Goal: Task Accomplishment & Management: Manage account settings

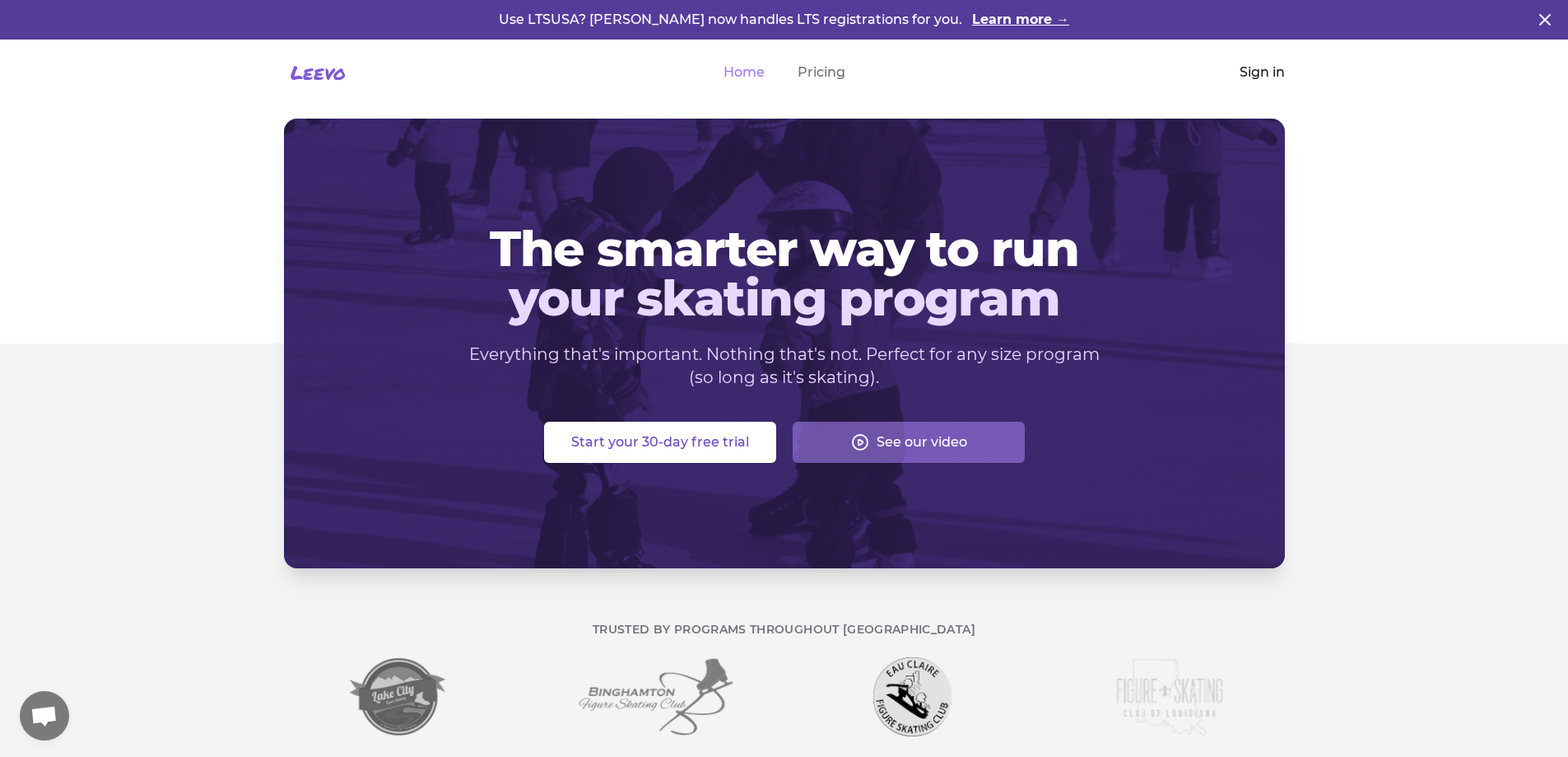
click at [1263, 71] on link "Sign in" at bounding box center [1262, 72] width 45 height 19
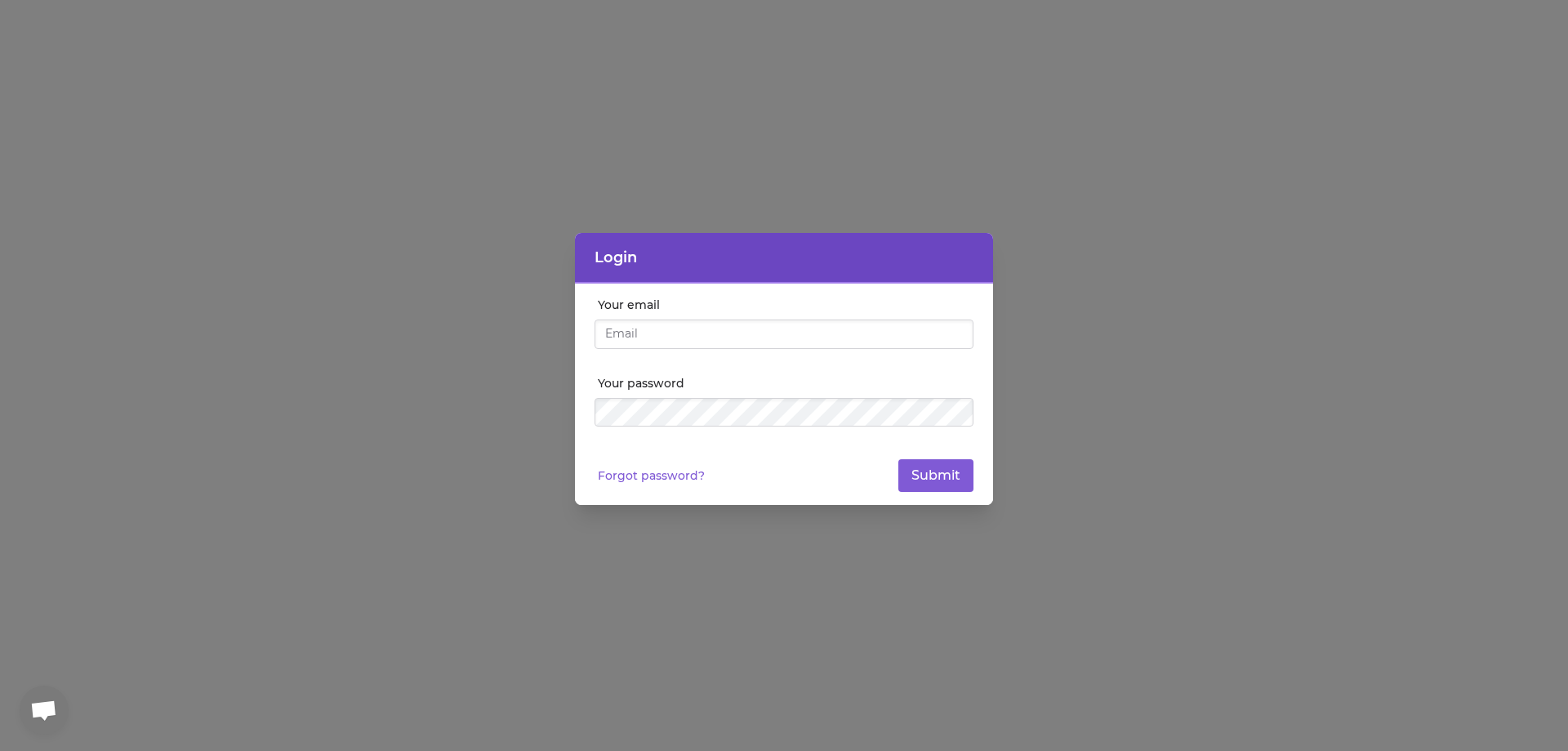
click at [735, 329] on input "Your email" at bounding box center [784, 333] width 379 height 30
type input "[PERSON_NAME][EMAIL_ADDRESS][DOMAIN_NAME]"
click at [898, 459] on button "Submit" at bounding box center [936, 475] width 75 height 33
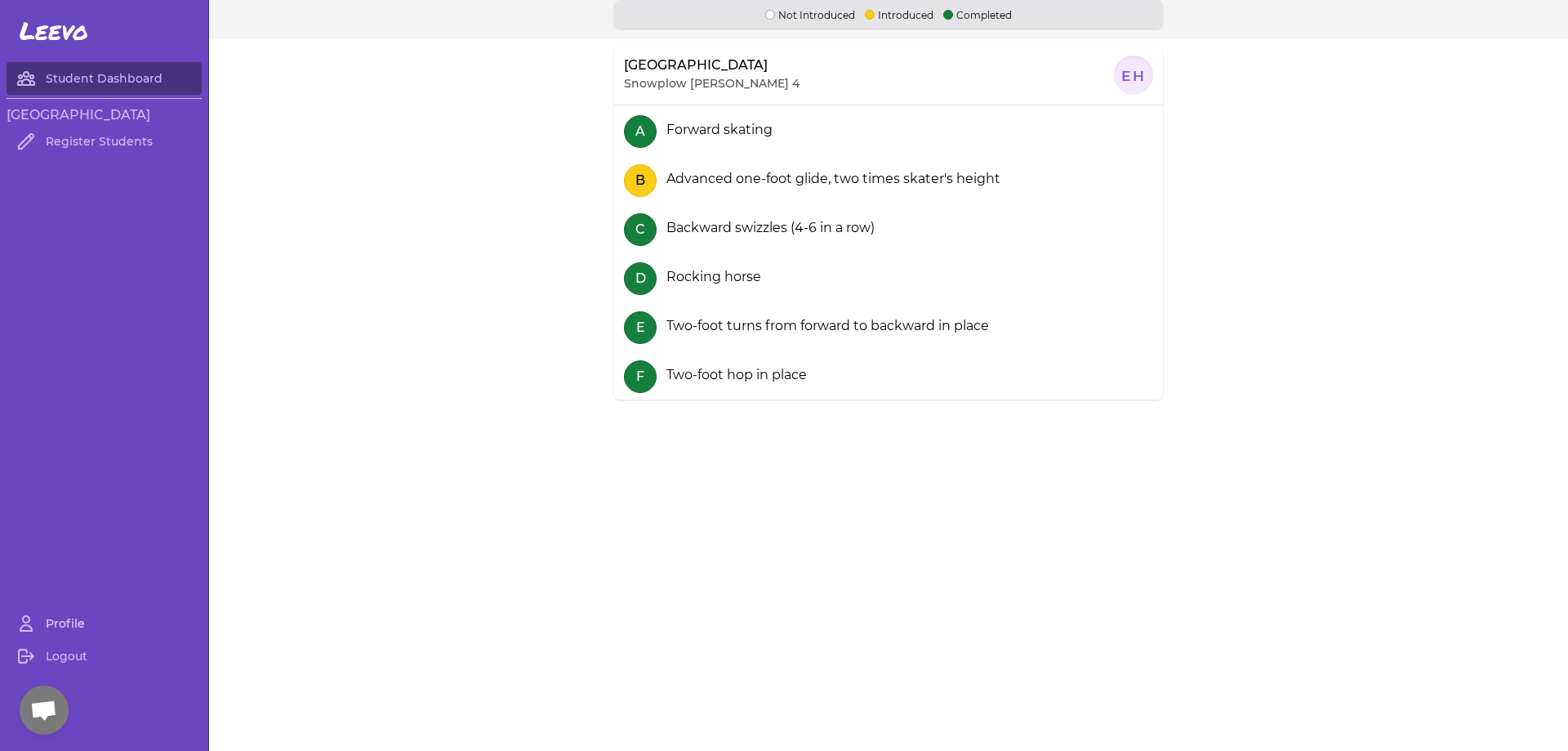
click at [61, 611] on link "Profile" at bounding box center [104, 624] width 195 height 33
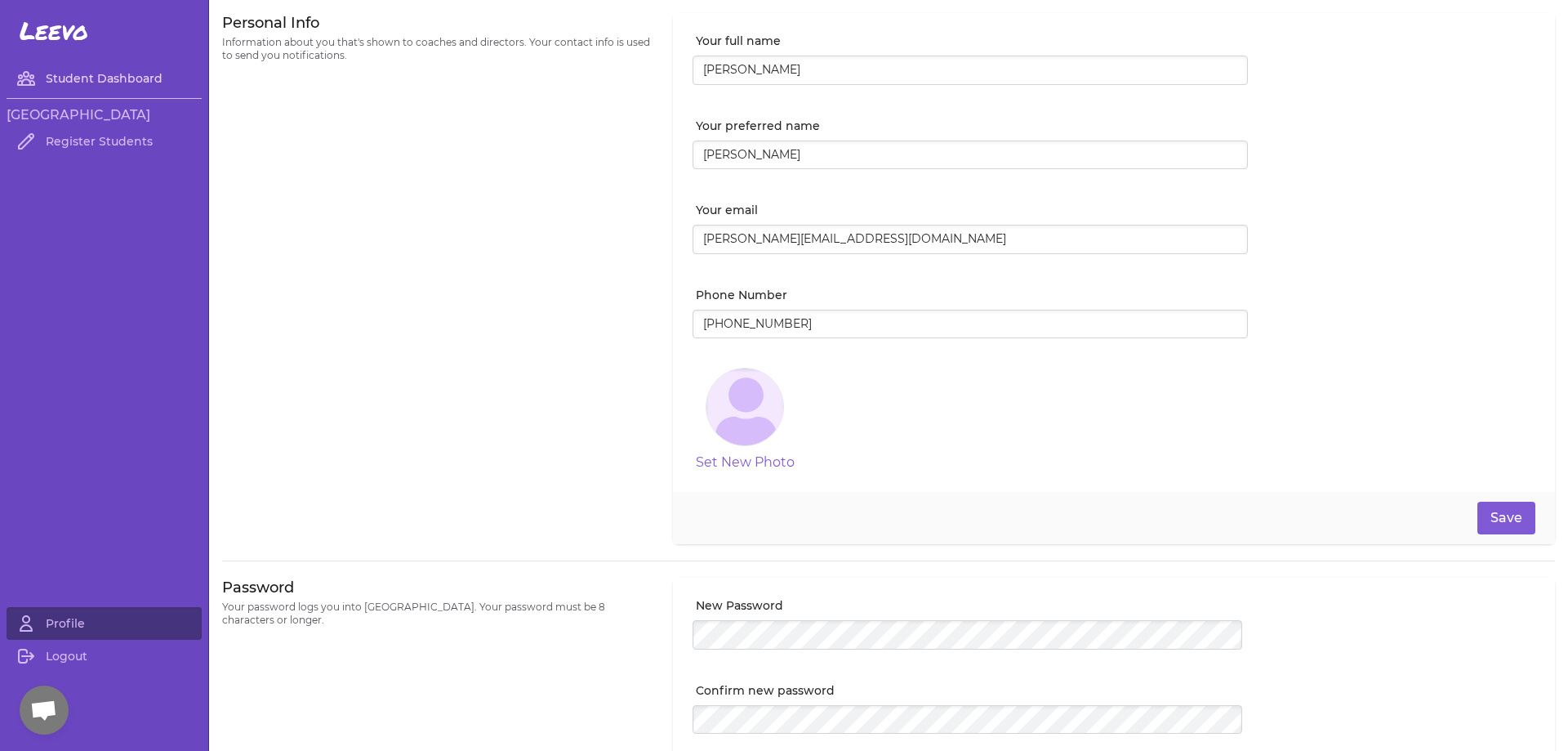
click at [80, 82] on link "Student Dashboard" at bounding box center [104, 79] width 195 height 33
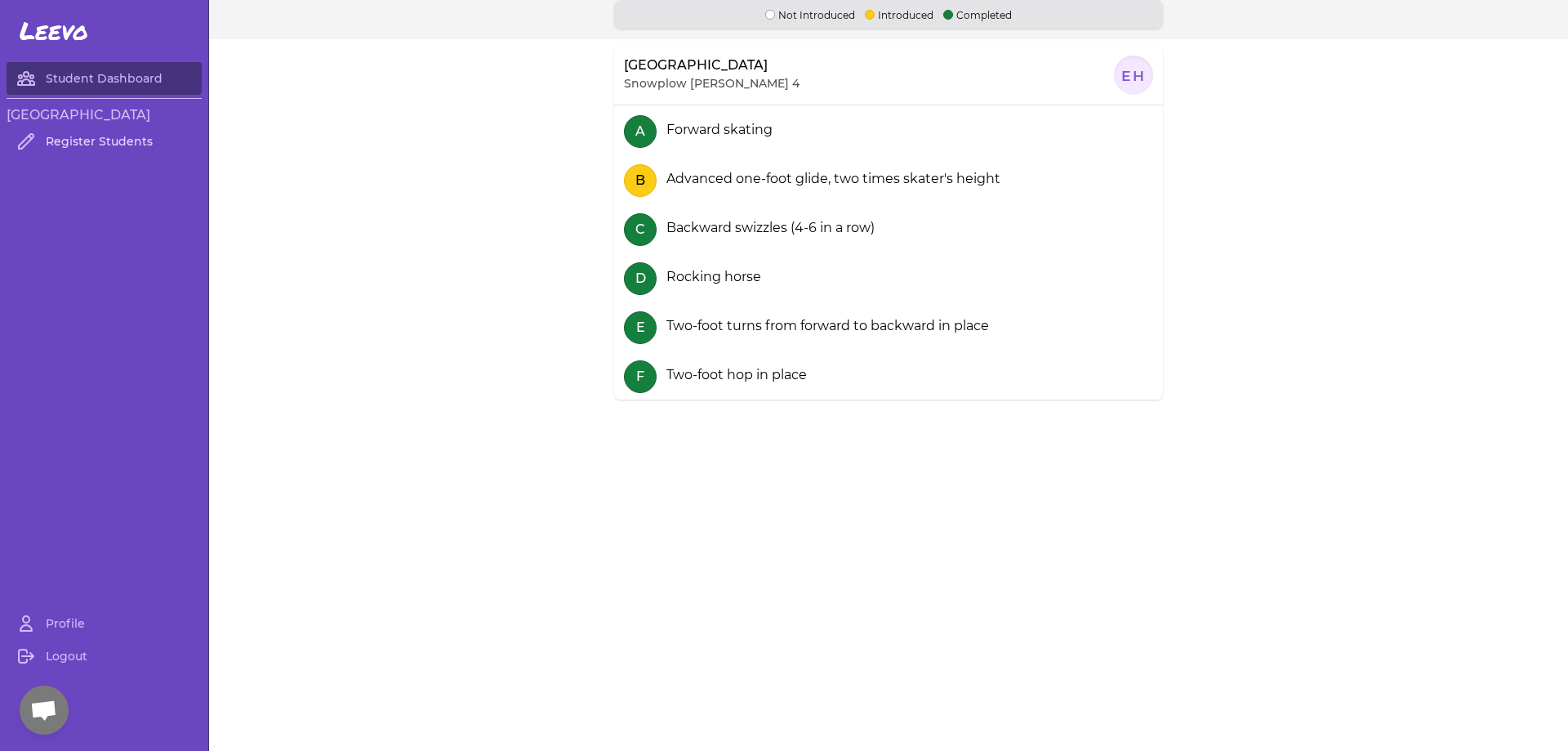
click at [85, 147] on link "Register Students" at bounding box center [104, 141] width 195 height 33
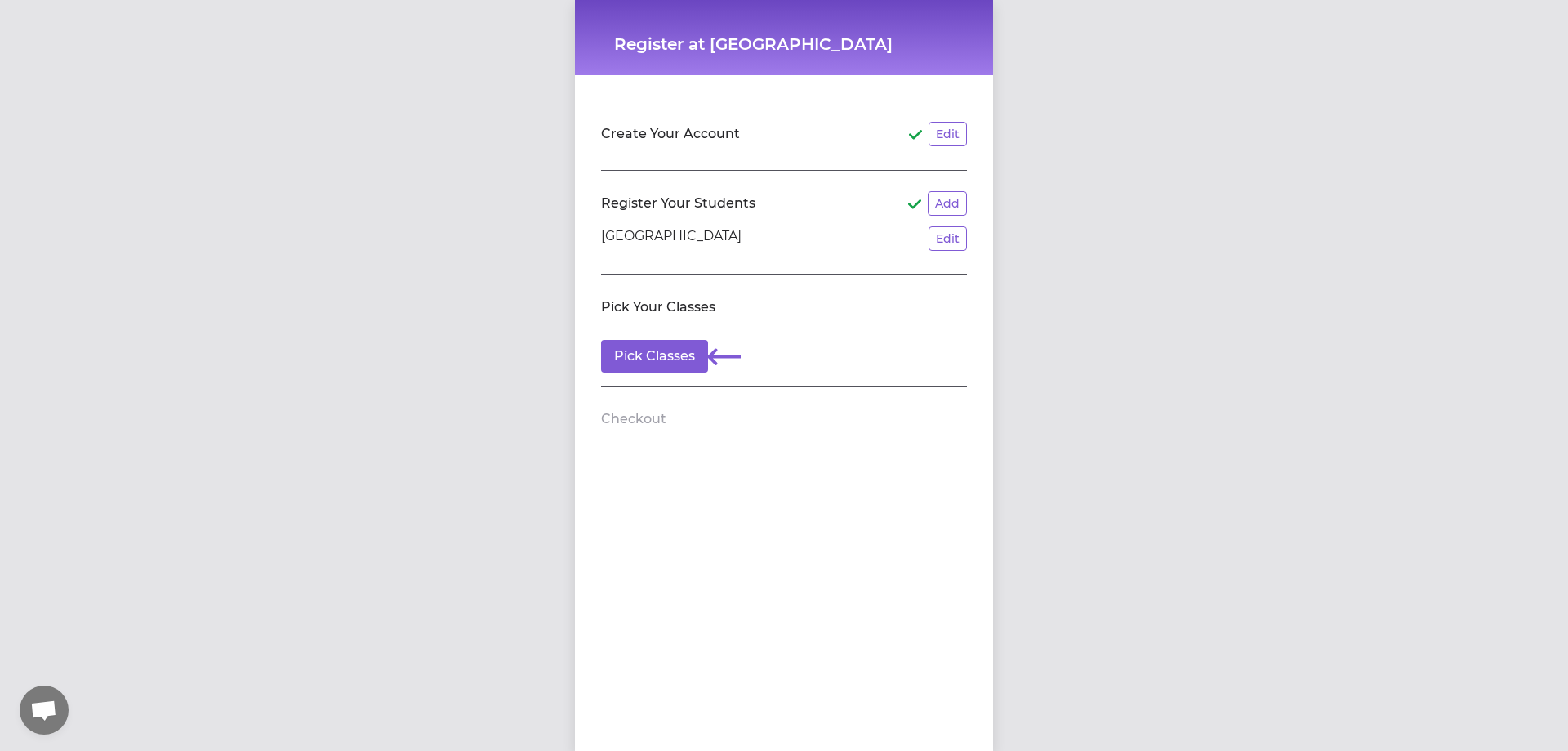
click at [635, 240] on p "[GEOGRAPHIC_DATA]" at bounding box center [671, 239] width 141 height 25
click at [643, 241] on p "[GEOGRAPHIC_DATA]" at bounding box center [671, 239] width 141 height 25
click at [929, 237] on button "Edit" at bounding box center [948, 239] width 38 height 25
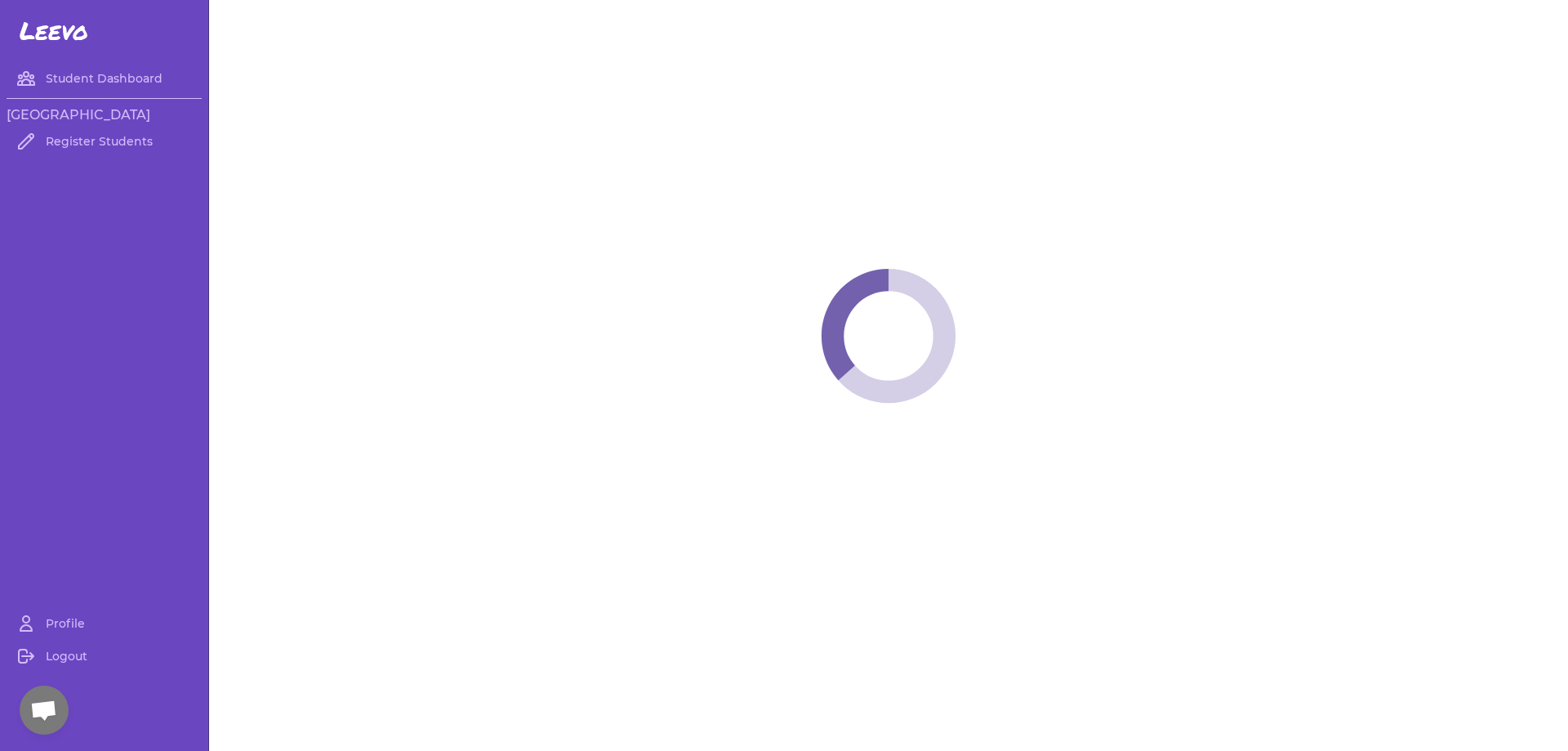
select select "ID"
select select "youth_hockey"
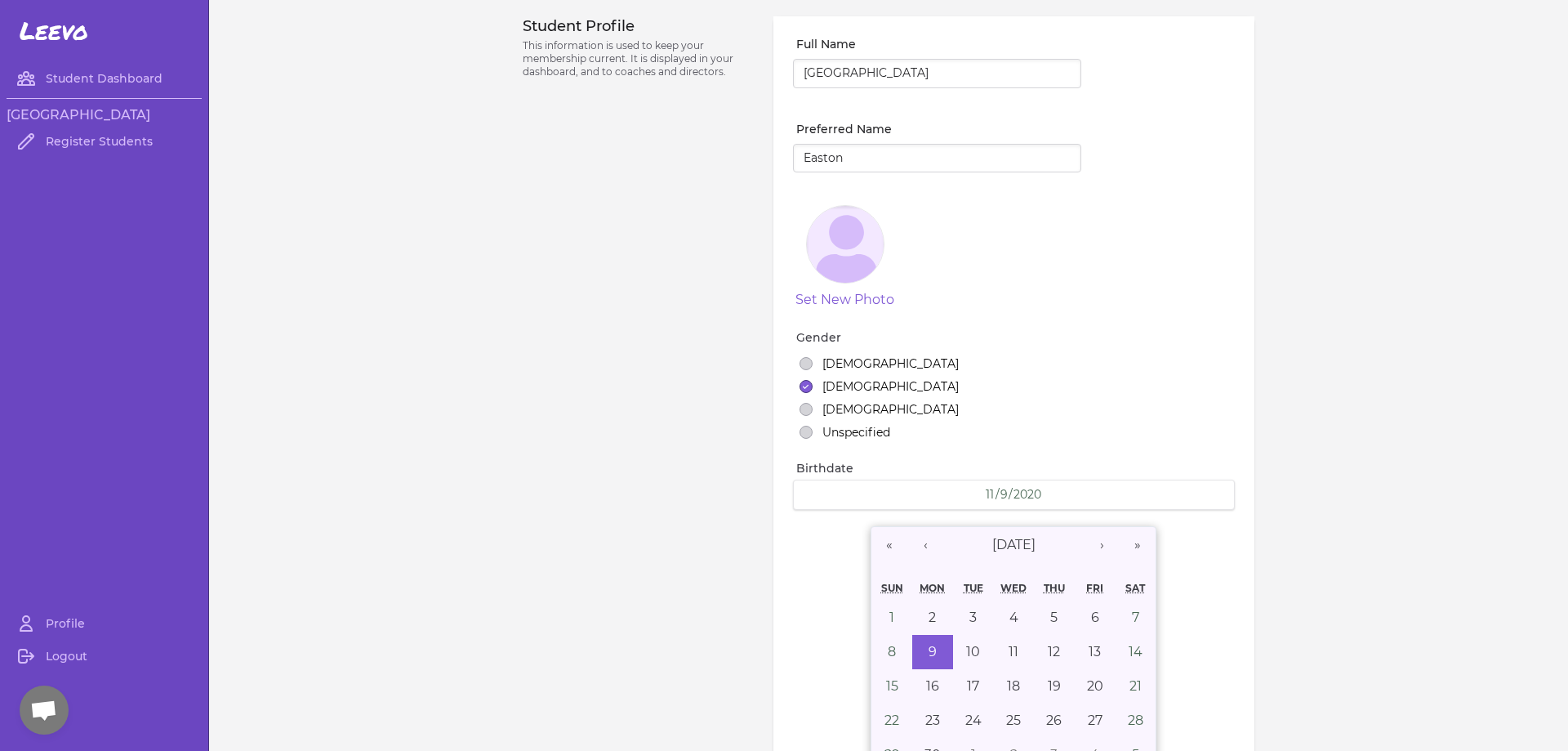
select select "10"
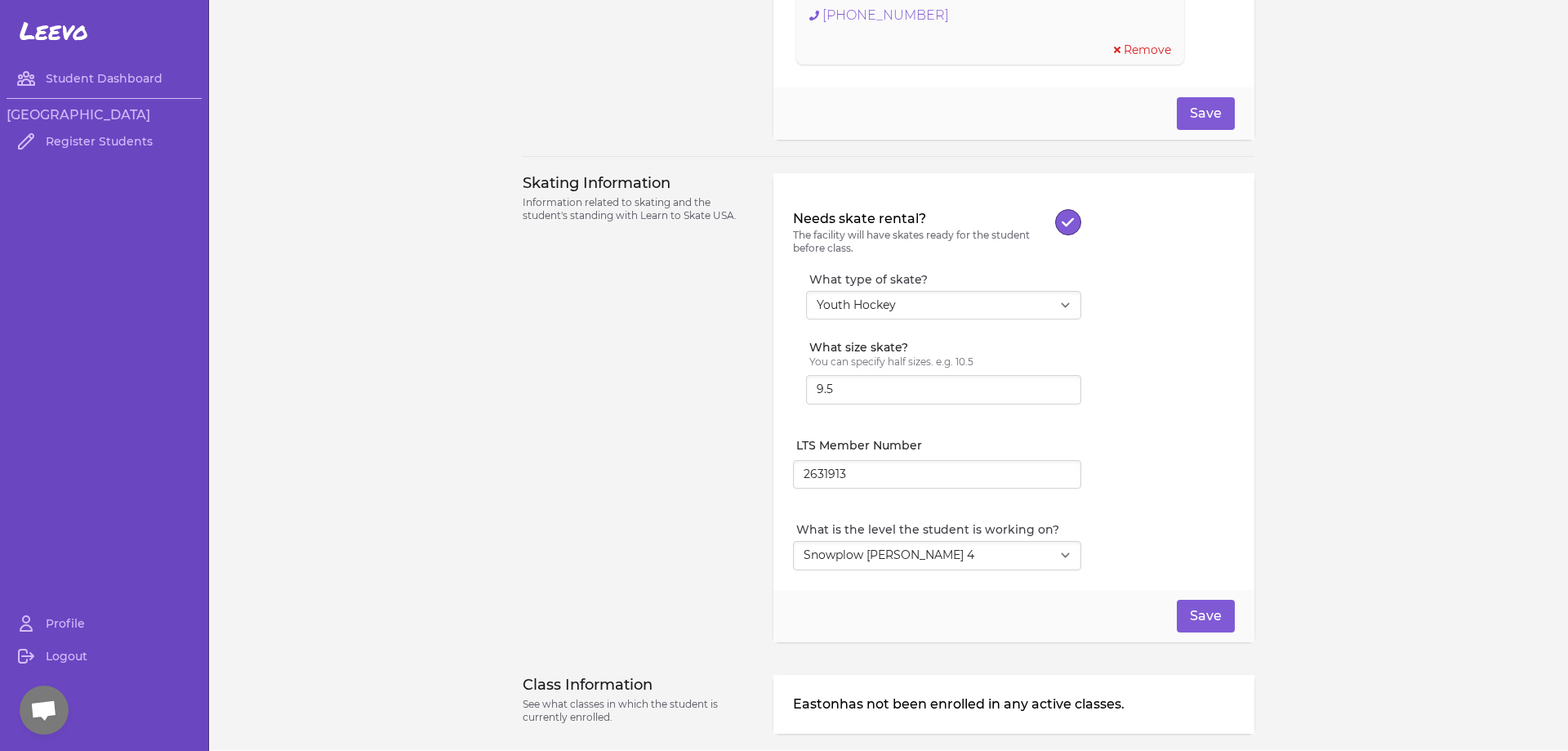
scroll to position [1384, 0]
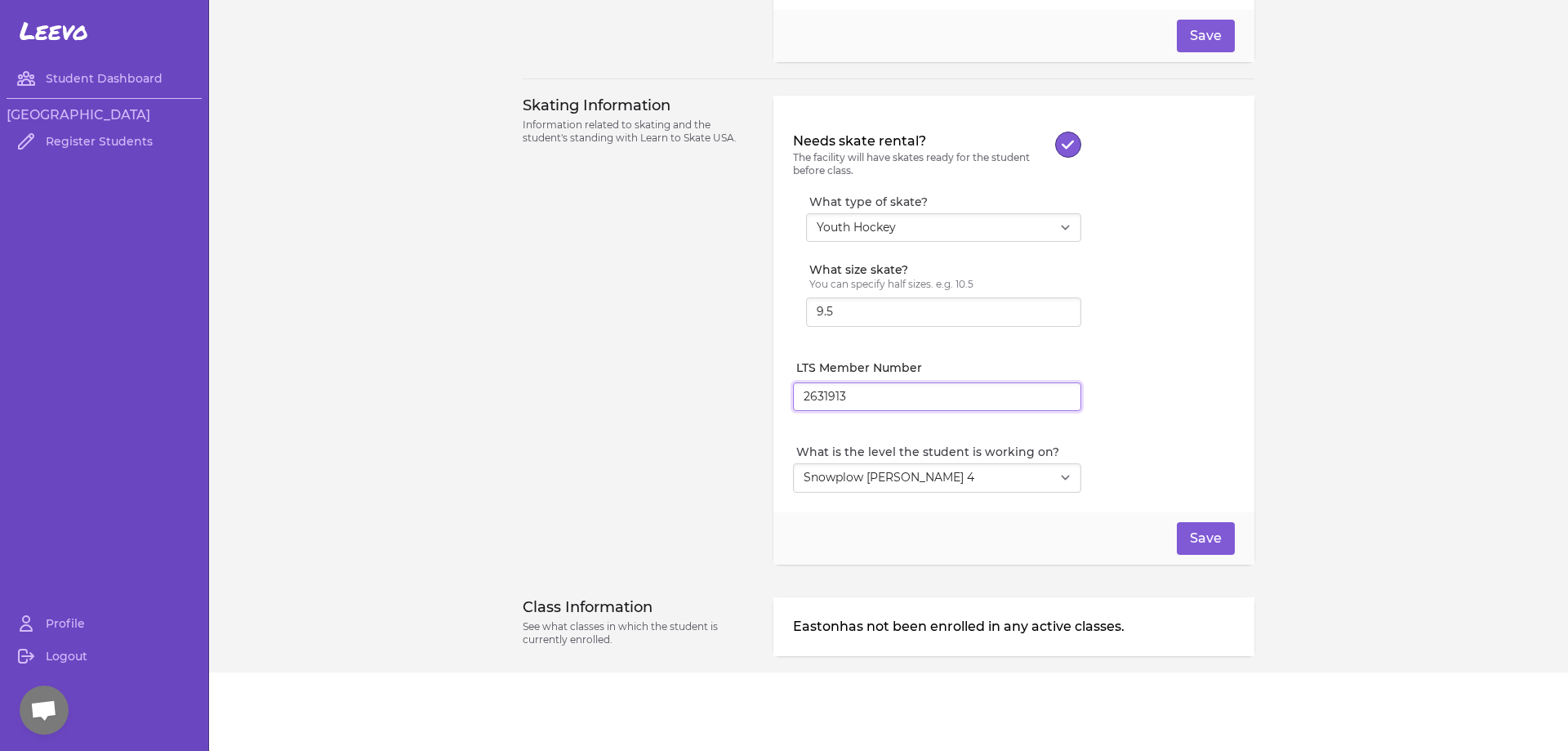
drag, startPoint x: 905, startPoint y: 400, endPoint x: 740, endPoint y: 398, distance: 165.0
click at [740, 398] on div "Skating Information Information related to skating and the student's standing w…" at bounding box center [889, 330] width 732 height 468
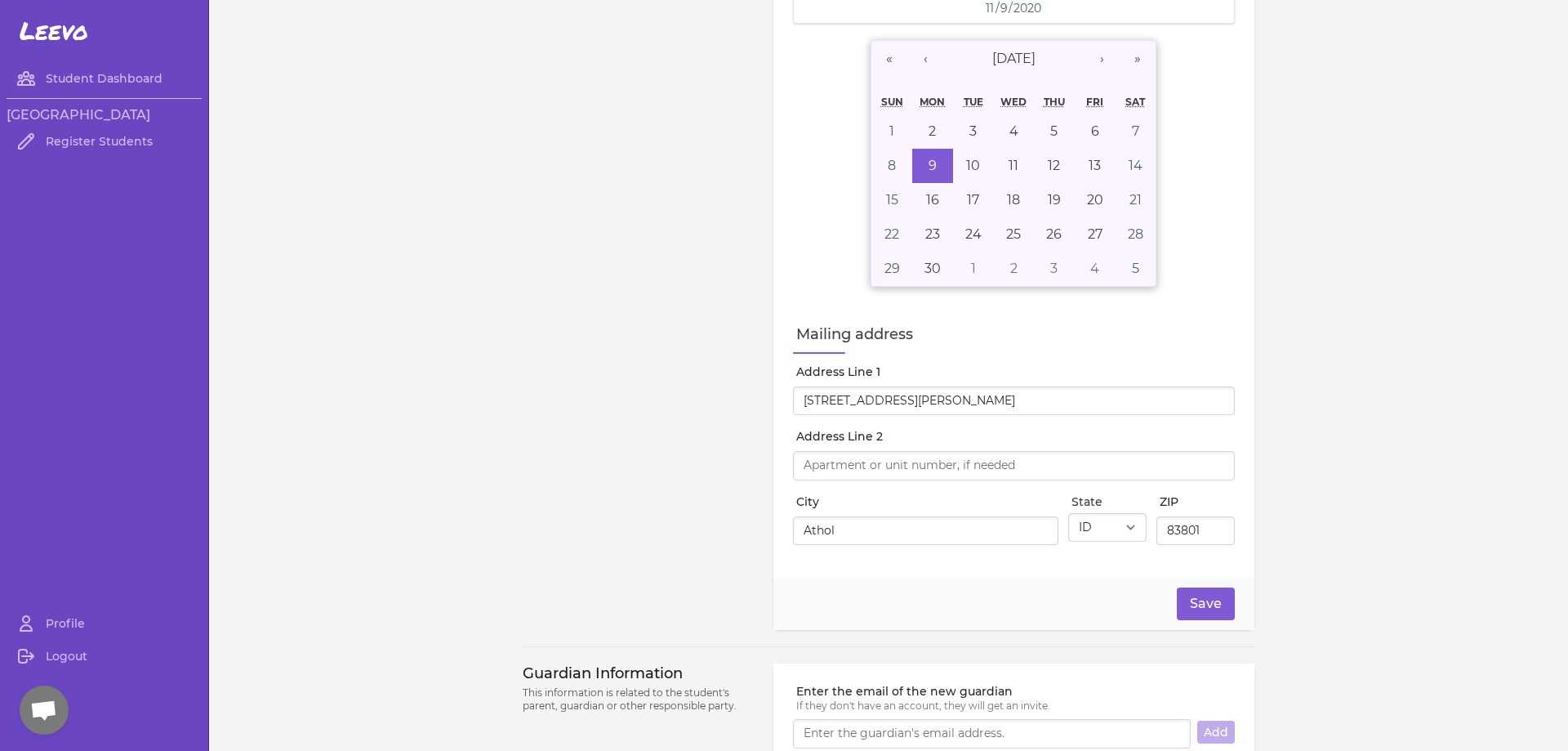
scroll to position [0, 0]
